Goal: Information Seeking & Learning: Learn about a topic

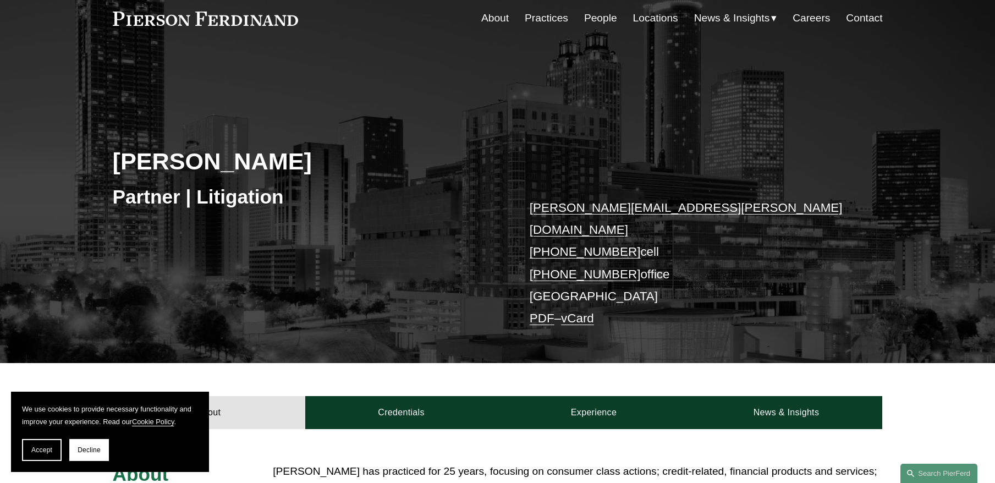
scroll to position [27, 0]
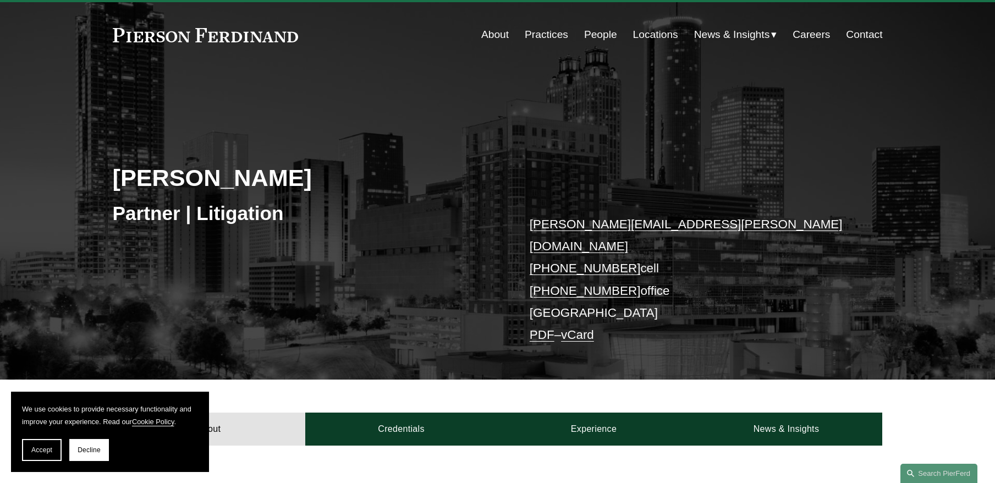
click at [504, 35] on link "About" at bounding box center [494, 34] width 27 height 21
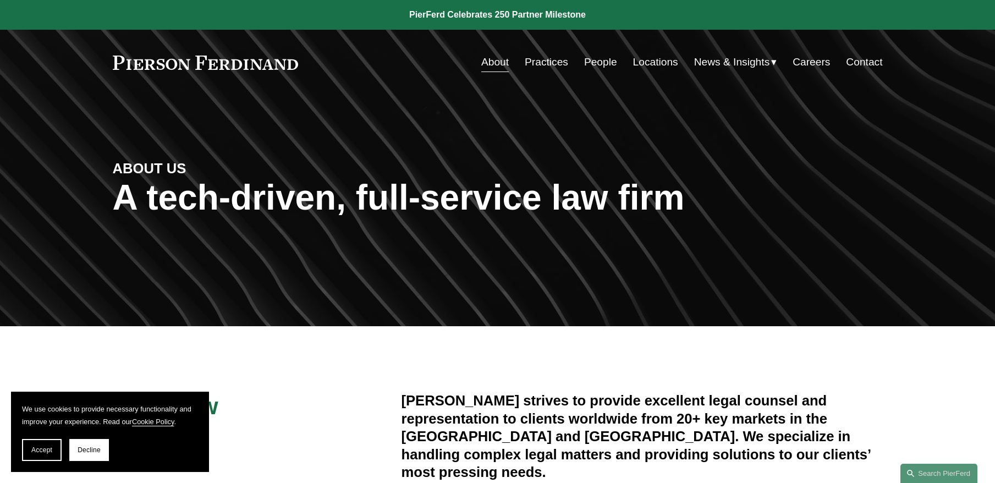
click at [601, 60] on link "People" at bounding box center [600, 62] width 33 height 21
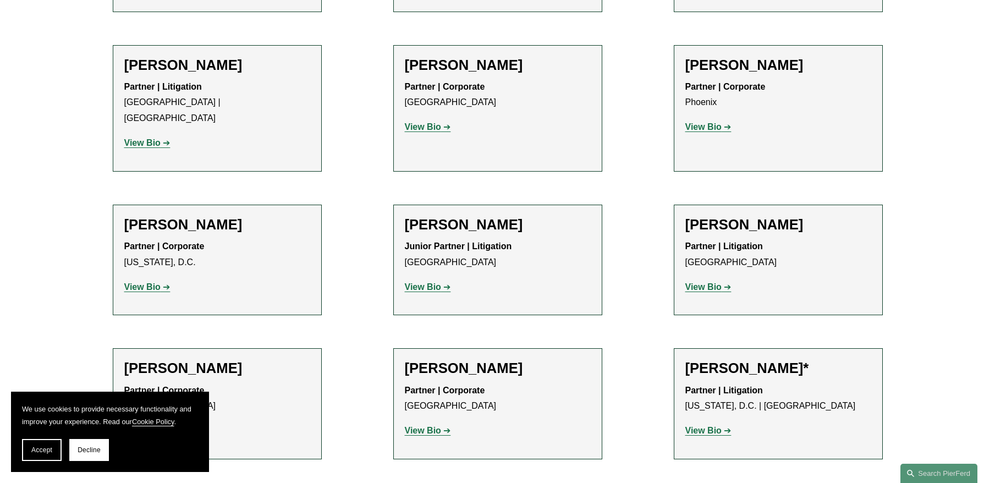
scroll to position [5005, 0]
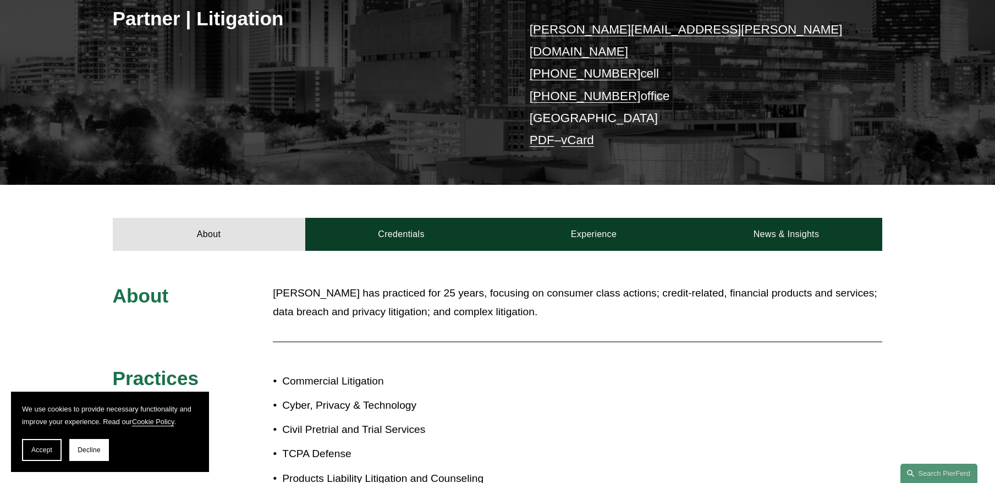
scroll to position [220, 0]
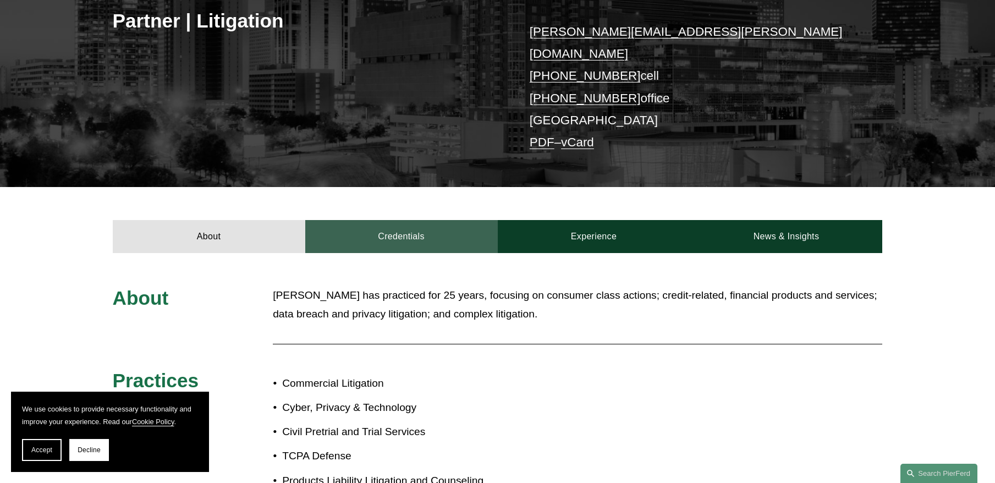
click at [414, 221] on link "Credentials" at bounding box center [401, 236] width 192 height 33
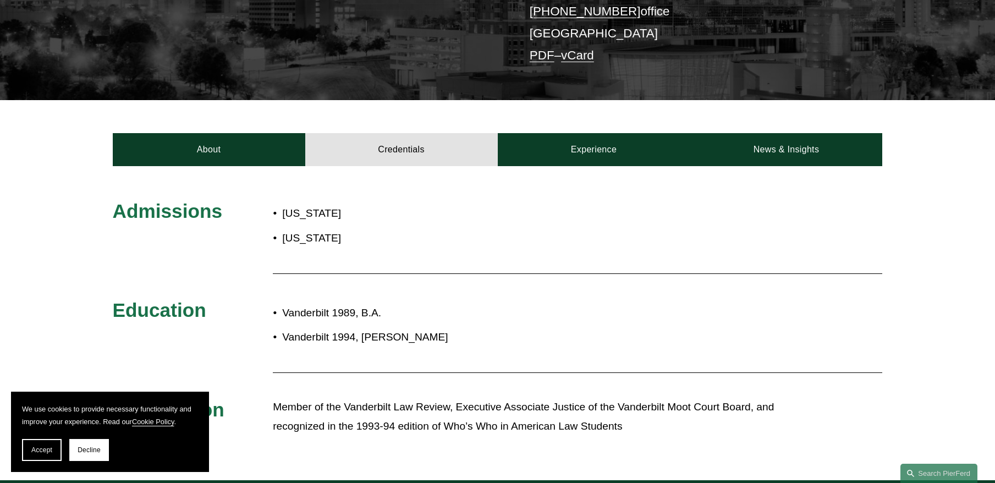
scroll to position [316, 0]
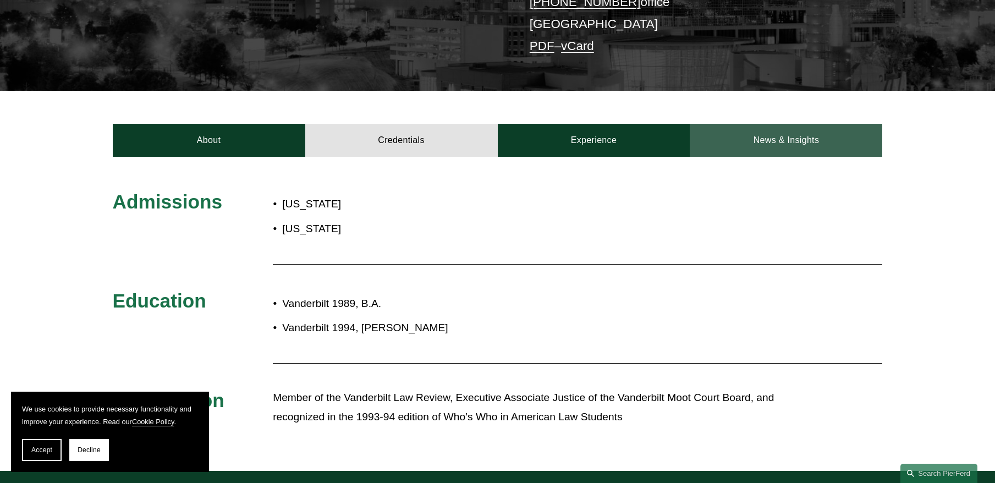
click at [753, 126] on link "News & Insights" at bounding box center [786, 140] width 192 height 33
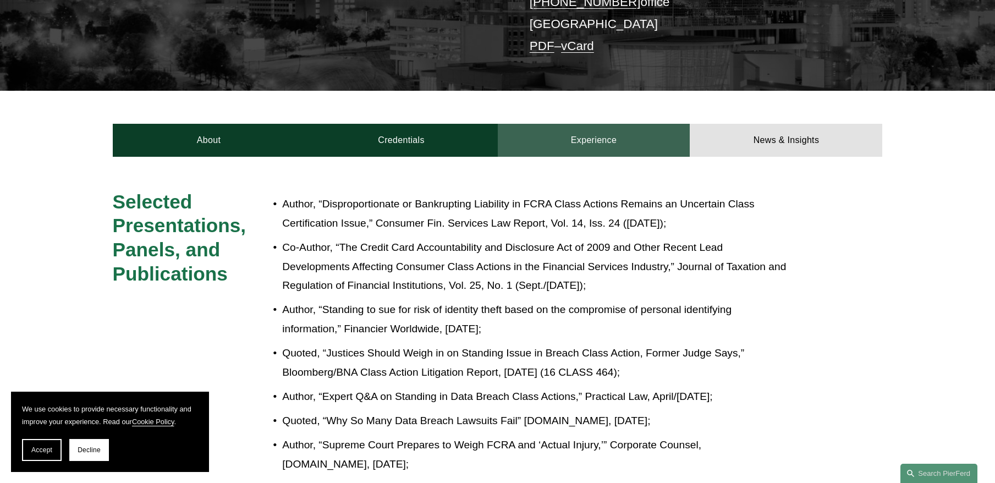
click at [589, 130] on link "Experience" at bounding box center [594, 140] width 192 height 33
